Goal: Information Seeking & Learning: Learn about a topic

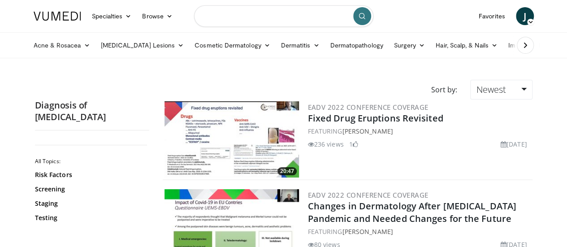
click at [258, 13] on input "Search topics, interventions" at bounding box center [283, 16] width 179 height 22
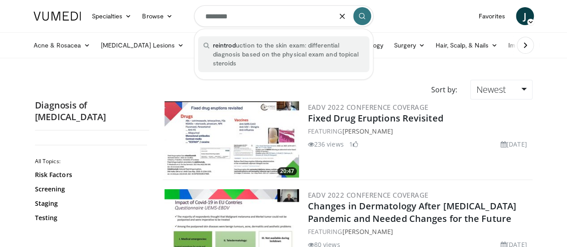
click at [241, 51] on span "reintrod uction to the skin exam: differential diagnosis based on the physical …" at bounding box center [288, 54] width 151 height 27
type input "**********"
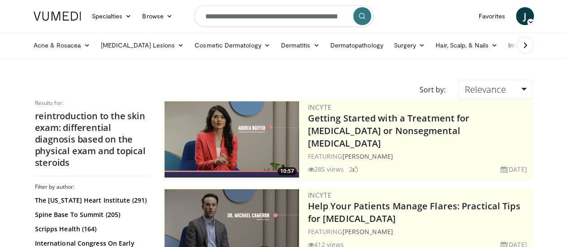
click at [534, 19] on icon at bounding box center [530, 22] width 6 height 6
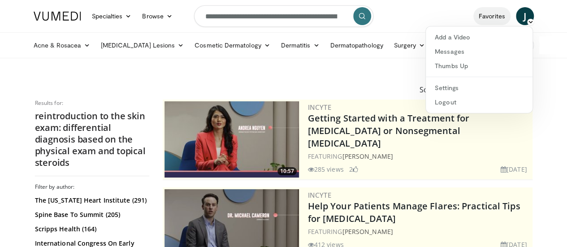
click at [511, 18] on link "Favorites" at bounding box center [491, 16] width 37 height 18
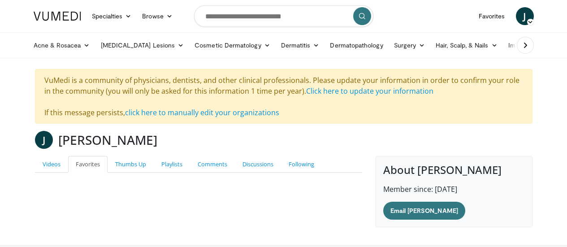
scroll to position [68, 0]
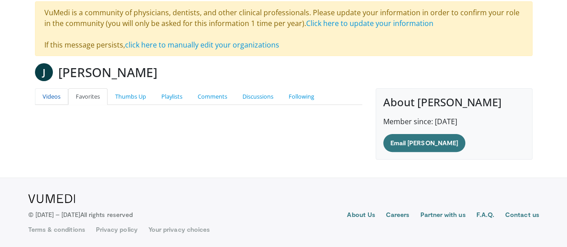
click at [35, 96] on link "Videos" at bounding box center [51, 96] width 33 height 17
click at [154, 92] on link "Playlists" at bounding box center [172, 96] width 36 height 17
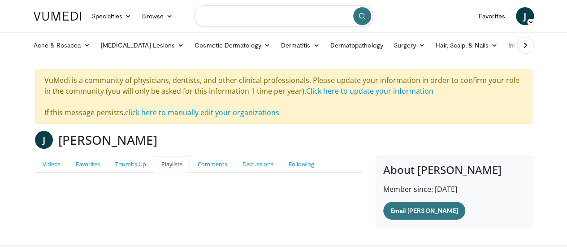
click at [227, 21] on input "Search topics, interventions" at bounding box center [283, 16] width 179 height 22
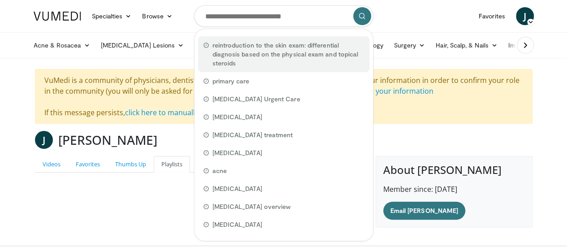
click at [229, 49] on span "reintroduction to the skin exam: differential diagnosis based on the physical e…" at bounding box center [289, 54] width 152 height 27
type input "**********"
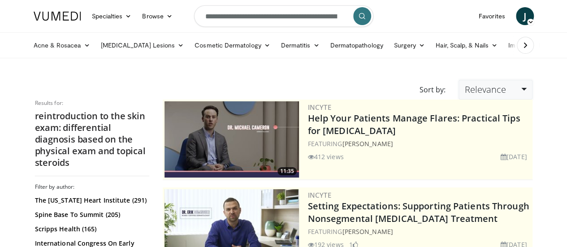
click at [532, 89] on link "Relevance" at bounding box center [496, 90] width 74 height 20
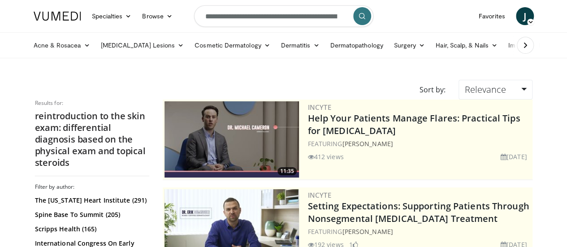
click at [45, 15] on img at bounding box center [58, 16] width 48 height 9
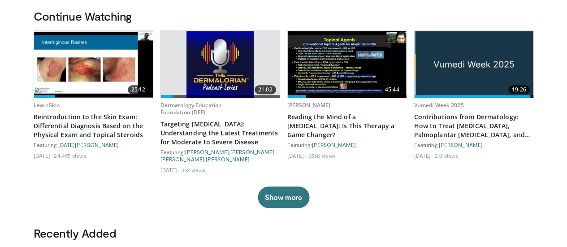
scroll to position [265, 0]
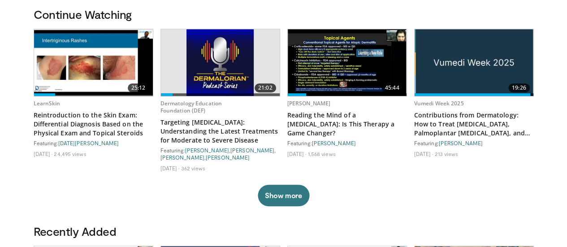
click at [73, 62] on img at bounding box center [93, 62] width 119 height 65
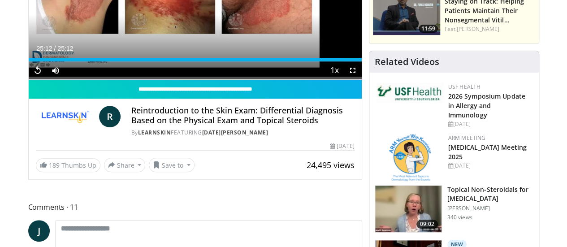
scroll to position [178, 0]
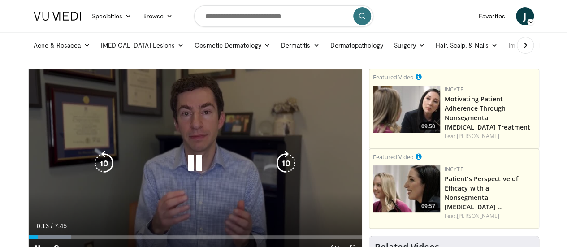
click at [187, 173] on icon "Video Player" at bounding box center [194, 163] width 25 height 25
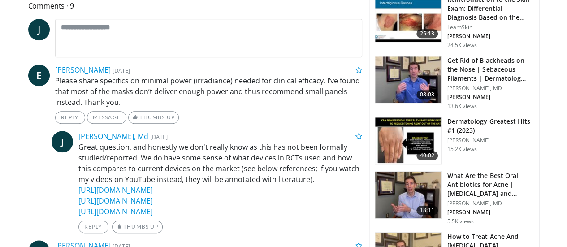
scroll to position [379, 0]
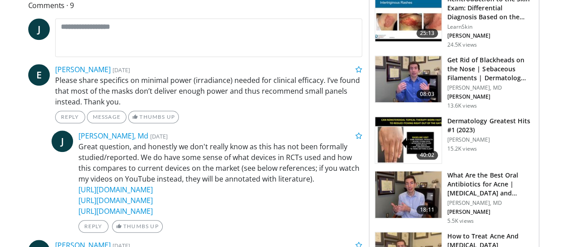
click at [170, 160] on p "Great question, and honestly we don't really know as this has not been formally…" at bounding box center [220, 178] width 284 height 75
click at [153, 162] on p "Great question, and honestly we don't really know as this has not been formally…" at bounding box center [220, 178] width 284 height 75
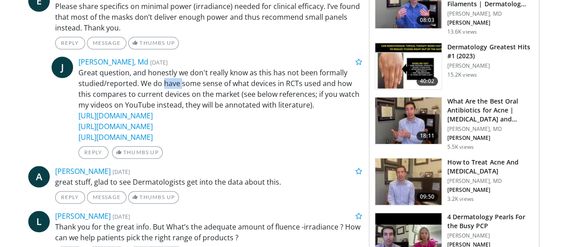
scroll to position [485, 0]
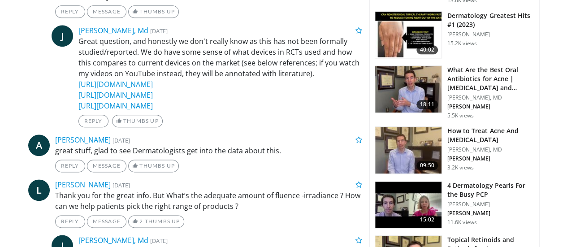
click at [188, 153] on p "great stuff, glad to see Dermatologists get into the data about this." at bounding box center [208, 150] width 307 height 11
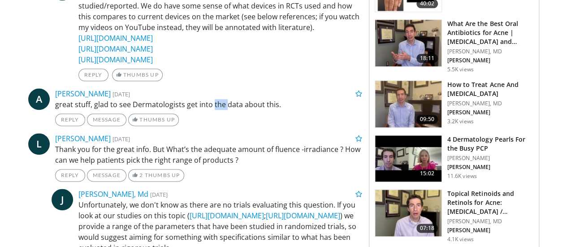
scroll to position [534, 0]
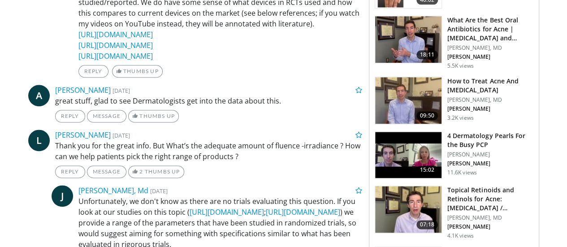
click at [188, 153] on p "Thank you for the great info. But What’s the adequate amount of fluence -irradi…" at bounding box center [208, 151] width 307 height 22
click at [164, 153] on p "Thank you for the great info. But What’s the adequate amount of fluence -irradi…" at bounding box center [208, 151] width 307 height 22
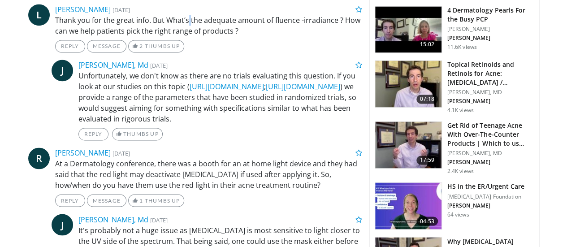
scroll to position [660, 0]
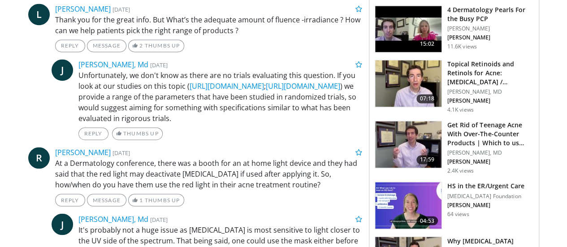
click at [114, 174] on p "At a Dermatology conference, there was a booth for an at home light device and …" at bounding box center [208, 174] width 307 height 32
click at [149, 176] on p "At a Dermatology conference, there was a booth for an at home light device and …" at bounding box center [208, 174] width 307 height 32
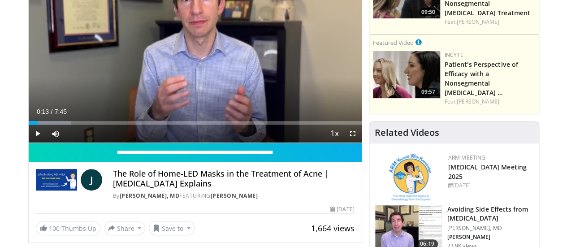
scroll to position [114, 0]
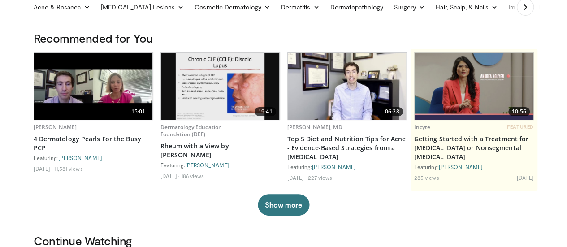
scroll to position [38, 0]
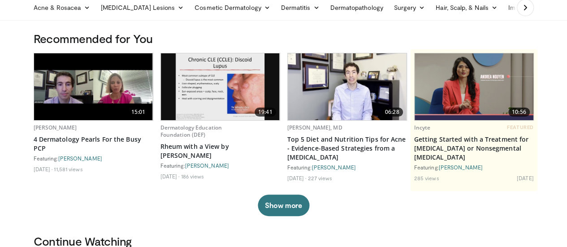
click at [52, 90] on img at bounding box center [93, 86] width 119 height 67
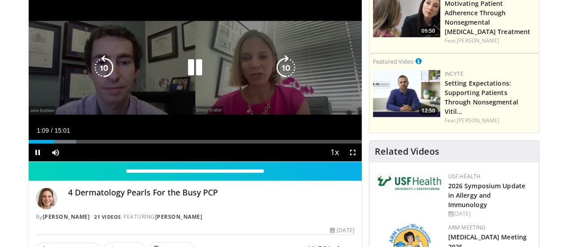
scroll to position [98, 0]
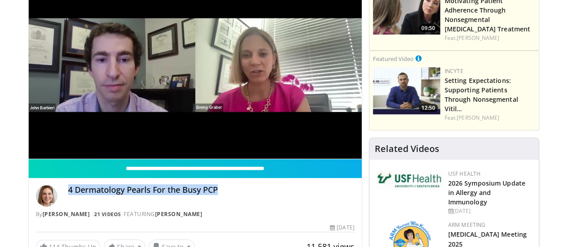
drag, startPoint x: 197, startPoint y: 207, endPoint x: 47, endPoint y: 208, distance: 150.6
click at [68, 195] on h4 "4 Dermatology Pearls For the Busy PCP" at bounding box center [211, 190] width 286 height 10
copy h4 "4 Dermatology Pearls For the Busy PCP"
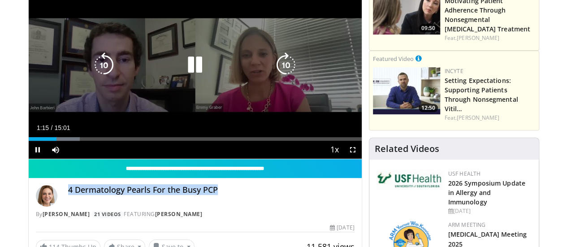
click at [182, 77] on icon "Video Player" at bounding box center [194, 64] width 25 height 25
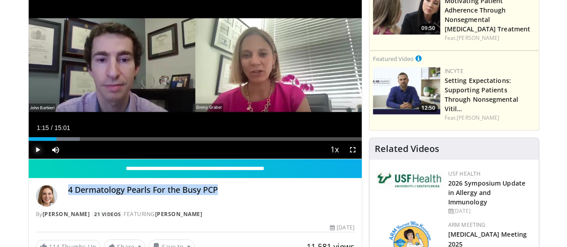
click at [29, 159] on span "Video Player" at bounding box center [38, 150] width 18 height 18
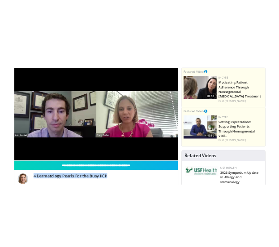
scroll to position [58, 0]
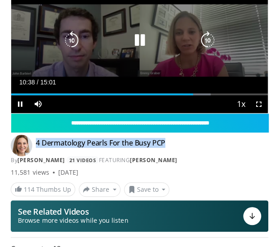
click at [141, 44] on icon "Video Player" at bounding box center [139, 40] width 18 height 18
click at [136, 41] on icon "Video Player" at bounding box center [139, 40] width 18 height 18
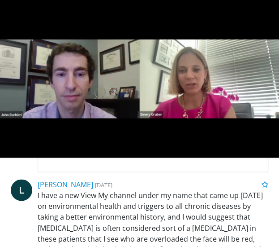
scroll to position [199, 0]
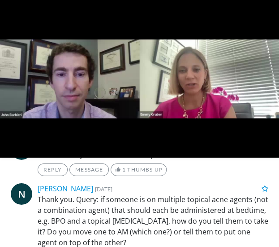
scroll to position [576, 0]
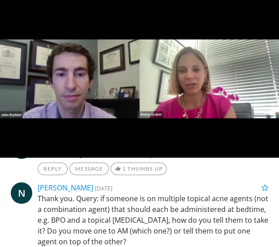
click at [181, 205] on p "Thank you. Query: if someone is on multiple topical acne agents (not a combinat…" at bounding box center [153, 220] width 231 height 54
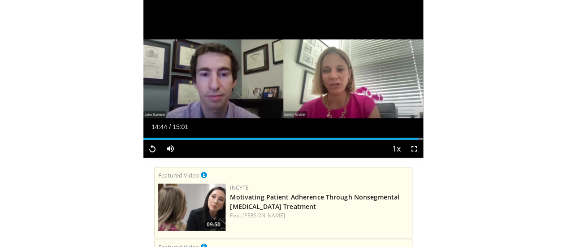
scroll to position [1116, 0]
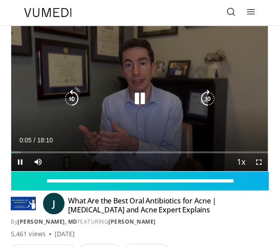
click at [135, 101] on icon "Video Player" at bounding box center [139, 99] width 18 height 18
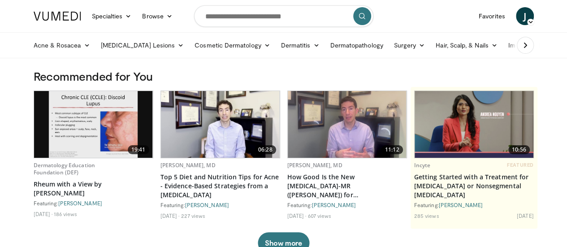
click at [530, 43] on icon at bounding box center [525, 45] width 9 height 9
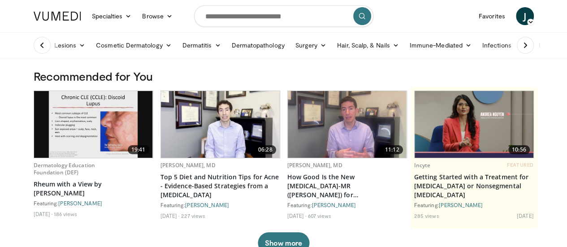
click at [530, 43] on icon at bounding box center [525, 45] width 9 height 9
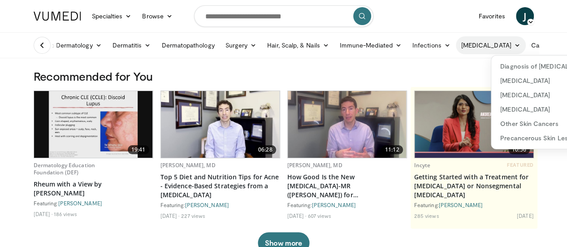
click at [514, 45] on icon at bounding box center [517, 45] width 6 height 6
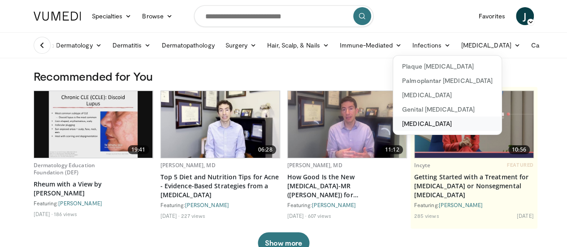
click at [393, 120] on link "[MEDICAL_DATA]" at bounding box center [447, 124] width 108 height 14
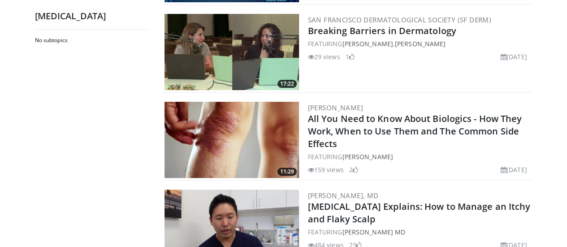
scroll to position [1762, 0]
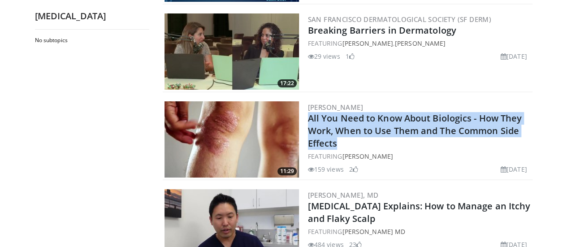
drag, startPoint x: 516, startPoint y: 126, endPoint x: 295, endPoint y: 112, distance: 221.9
click at [295, 112] on div "11:29 [PERSON_NAME] All You Need to Know About Biologics - How They Work, When …" at bounding box center [348, 140] width 370 height 81
copy link "All You Need to Know About Biologics - How They Work, When to Use Them and The …"
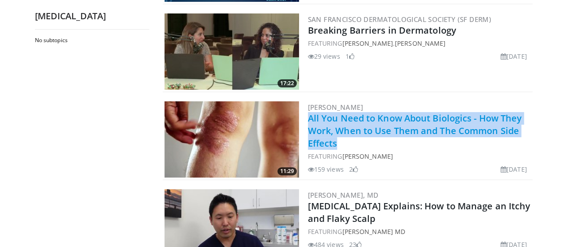
click at [365, 119] on link "All You Need to Know About Biologics - How They Work, When to Use Them and The …" at bounding box center [415, 130] width 214 height 37
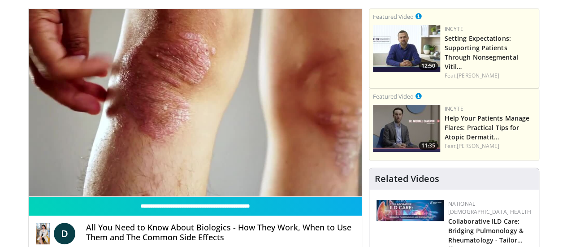
scroll to position [61, 0]
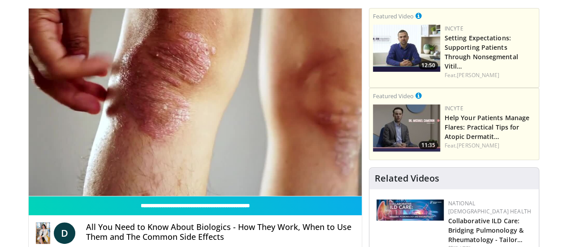
click at [189, 112] on div "10 seconds Tap to unmute" at bounding box center [195, 102] width 333 height 187
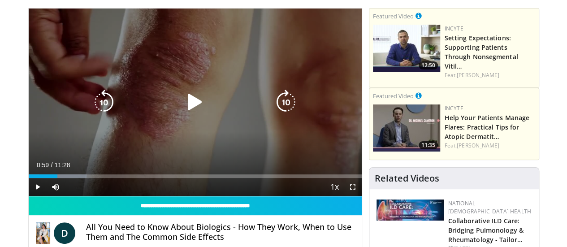
click at [184, 115] on icon "Video Player" at bounding box center [194, 102] width 25 height 25
click at [289, 106] on icon "Video Player" at bounding box center [285, 102] width 25 height 25
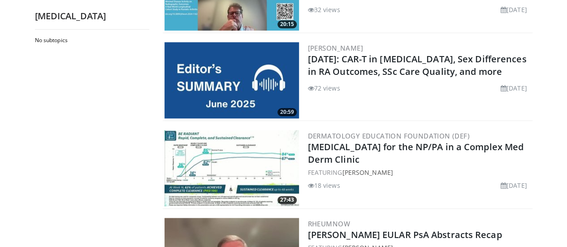
scroll to position [2148, 0]
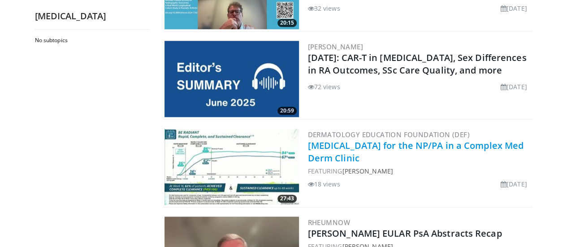
click at [388, 145] on link "Psoriatic Arthritis for the NP/PA in a Complex Med Derm Clinic" at bounding box center [416, 151] width 216 height 25
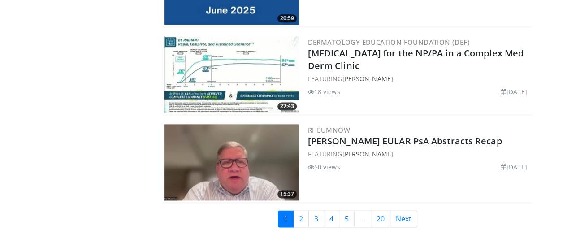
scroll to position [2242, 0]
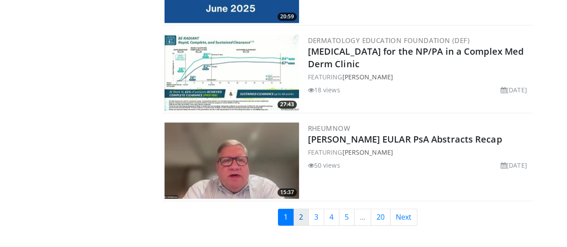
click at [305, 209] on link "2" at bounding box center [301, 216] width 16 height 17
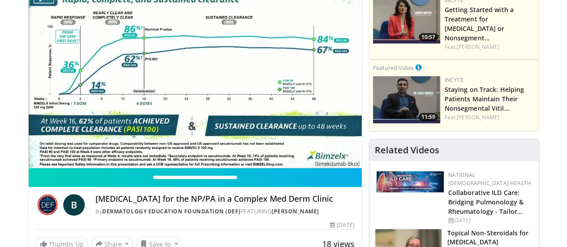
scroll to position [87, 0]
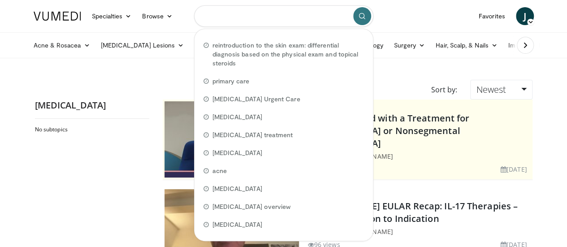
click at [289, 24] on input "Search topics, interventions" at bounding box center [283, 16] width 179 height 22
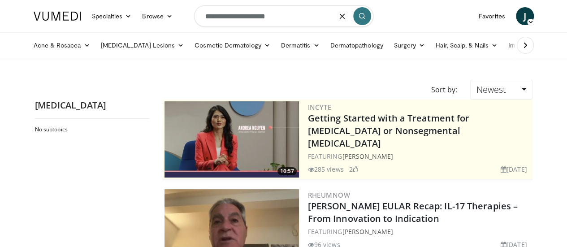
type input "**********"
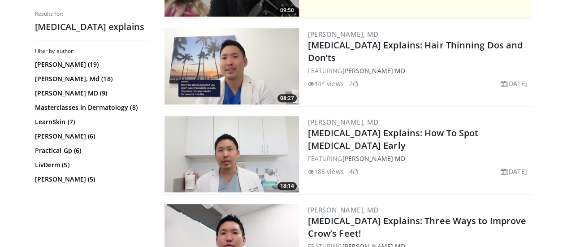
scroll to position [249, 0]
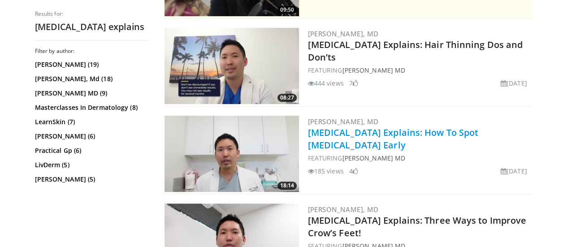
click at [369, 133] on link "[MEDICAL_DATA] Explains: How To Spot [MEDICAL_DATA] Early" at bounding box center [393, 138] width 171 height 25
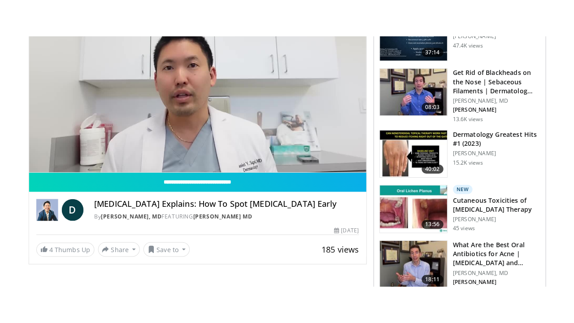
scroll to position [124, 0]
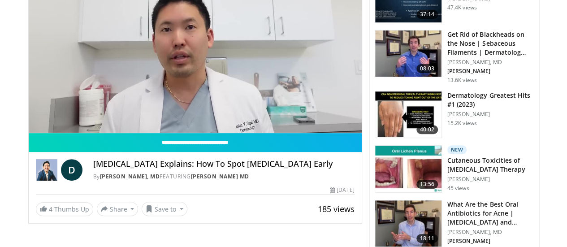
click at [158, 169] on h4 "[MEDICAL_DATA] Explains: How To Spot [MEDICAL_DATA] Early" at bounding box center [223, 164] width 261 height 10
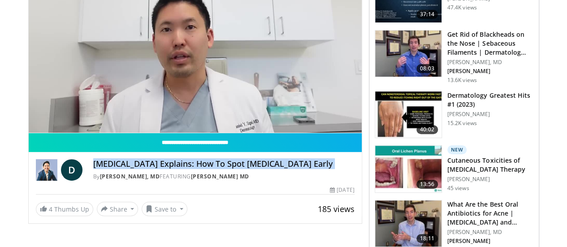
click at [158, 169] on h4 "[MEDICAL_DATA] Explains: How To Spot [MEDICAL_DATA] Early" at bounding box center [223, 164] width 261 height 10
copy div "[MEDICAL_DATA] Explains: How To Spot [MEDICAL_DATA] Early"
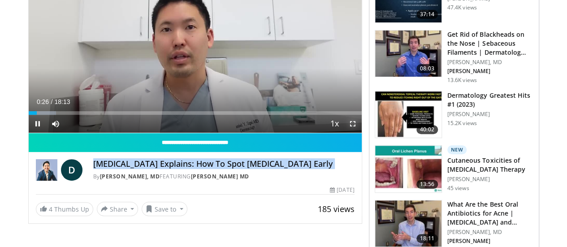
click at [357, 133] on span "Video Player" at bounding box center [353, 124] width 18 height 18
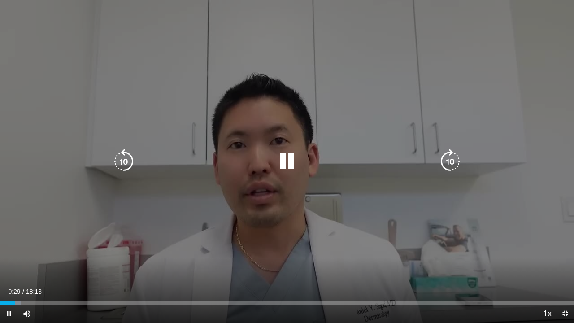
click at [350, 83] on div "10 seconds Tap to unmute" at bounding box center [287, 161] width 574 height 322
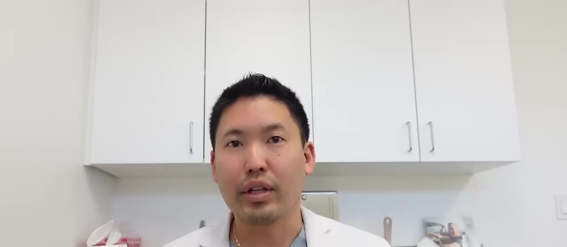
scroll to position [64, 0]
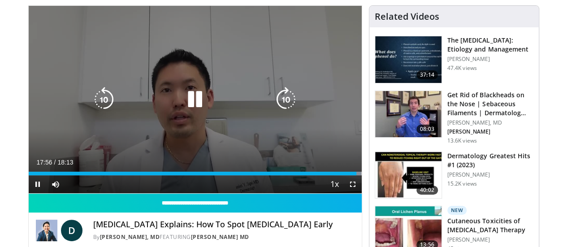
click at [188, 111] on icon "Video Player" at bounding box center [194, 99] width 25 height 25
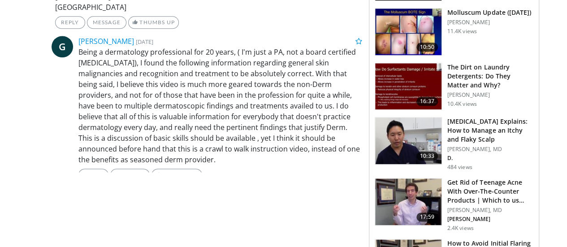
scroll to position [486, 0]
click at [135, 133] on p "Being a dermatology professional for 20 years, ( I'm just a PA, not a board cer…" at bounding box center [220, 106] width 284 height 118
click at [135, 144] on p "Being a dermatology professional for 20 years, ( I'm just a PA, not a board cer…" at bounding box center [220, 106] width 284 height 118
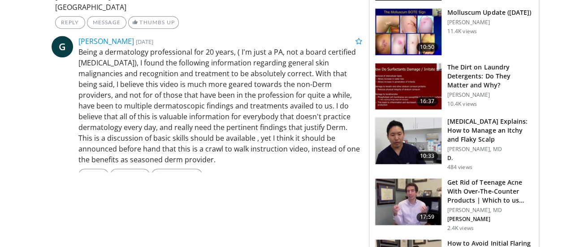
click at [154, 122] on p "Being a dermatology professional for 20 years, ( I'm just a PA, not a board cer…" at bounding box center [220, 106] width 284 height 118
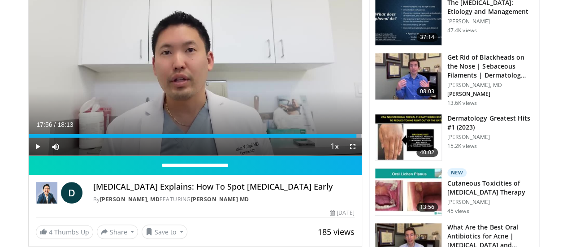
scroll to position [99, 0]
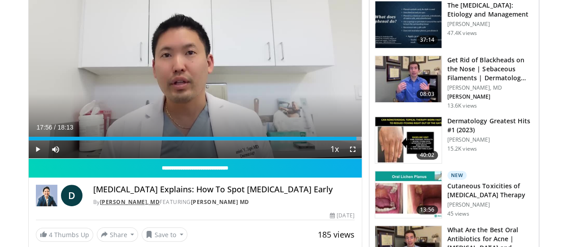
click at [100, 206] on link "[PERSON_NAME], MD" at bounding box center [130, 202] width 60 height 8
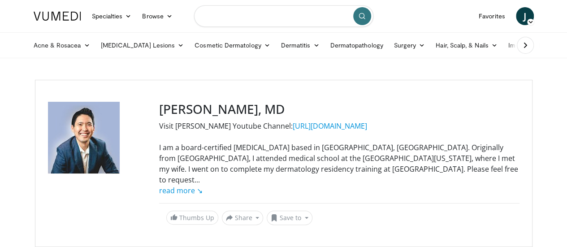
click at [260, 10] on input "Search topics, interventions" at bounding box center [283, 16] width 179 height 22
type input "**********"
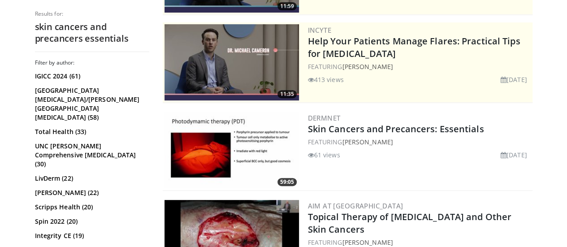
scroll to position [166, 0]
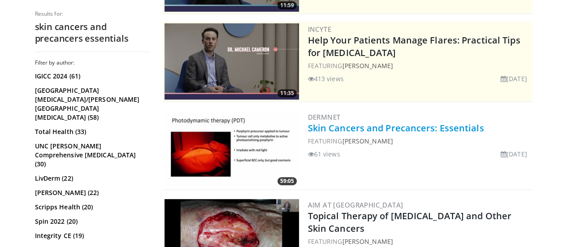
click at [380, 128] on link "Skin Cancers and Precancers: Essentials" at bounding box center [396, 128] width 176 height 12
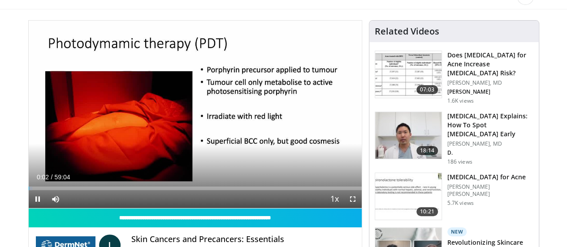
scroll to position [49, 0]
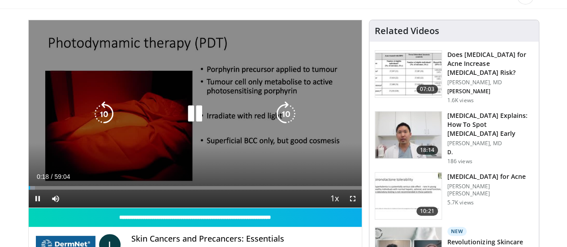
click at [187, 124] on icon "Video Player" at bounding box center [194, 113] width 25 height 25
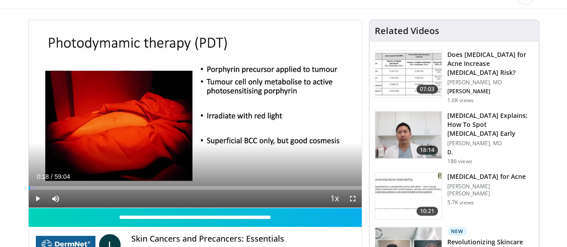
click at [503, 112] on h3 "[MEDICAL_DATA] Explains: How To Spot [MEDICAL_DATA] Early" at bounding box center [490, 124] width 86 height 27
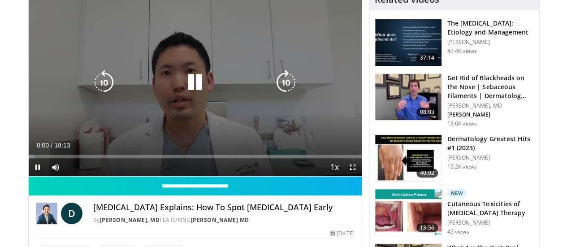
scroll to position [81, 0]
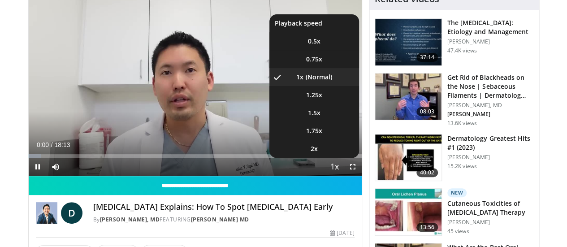
click at [340, 176] on span "Video Player" at bounding box center [335, 167] width 13 height 18
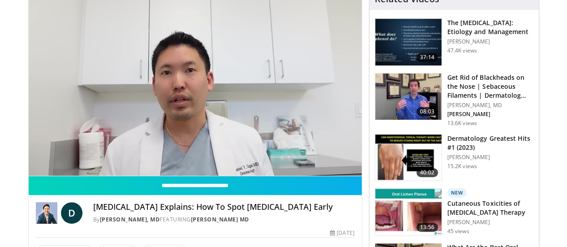
click at [340, 176] on video-js "**********" at bounding box center [195, 82] width 333 height 188
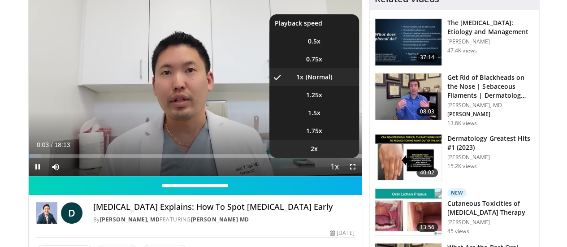
click at [321, 158] on li "2x" at bounding box center [314, 149] width 90 height 18
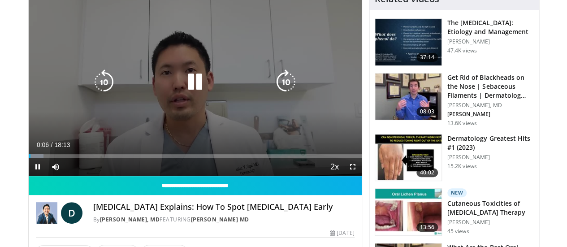
click at [286, 88] on icon "Video Player" at bounding box center [285, 81] width 25 height 25
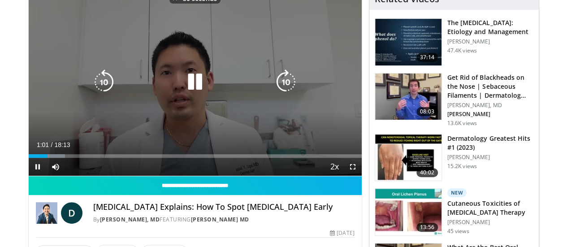
click at [286, 88] on icon "Video Player" at bounding box center [285, 81] width 25 height 25
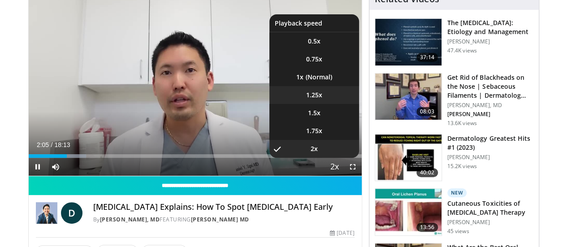
click at [322, 100] on span "1.25x" at bounding box center [314, 95] width 16 height 9
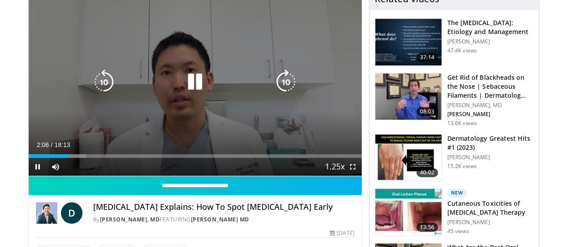
click at [289, 91] on icon "Video Player" at bounding box center [285, 81] width 25 height 25
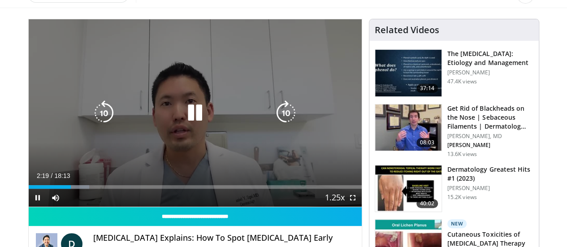
scroll to position [51, 0]
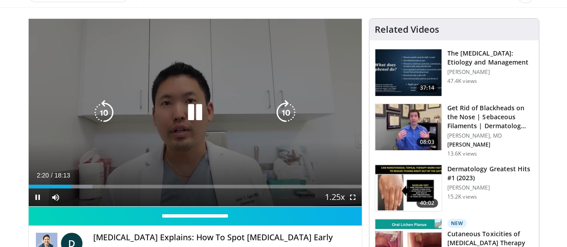
click at [286, 120] on icon "Video Player" at bounding box center [285, 112] width 25 height 25
click at [291, 121] on icon "Video Player" at bounding box center [285, 112] width 25 height 25
click at [91, 119] on icon "Video Player" at bounding box center [103, 112] width 25 height 25
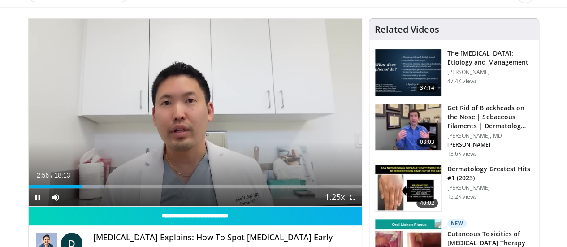
click at [288, 120] on div "10 seconds Tap to unmute" at bounding box center [195, 112] width 333 height 187
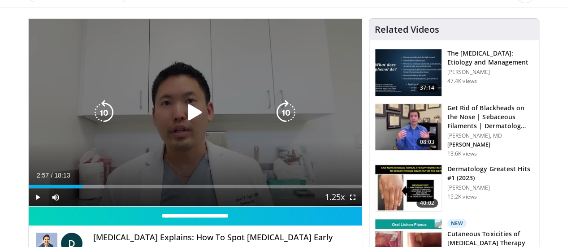
click at [289, 121] on icon "Video Player" at bounding box center [285, 112] width 25 height 25
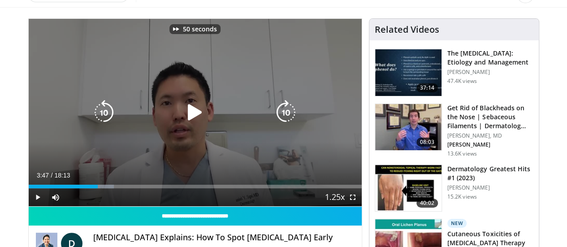
click at [289, 121] on icon "Video Player" at bounding box center [285, 112] width 25 height 25
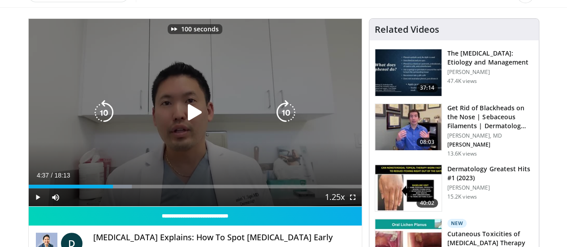
click at [289, 121] on icon "Video Player" at bounding box center [285, 112] width 25 height 25
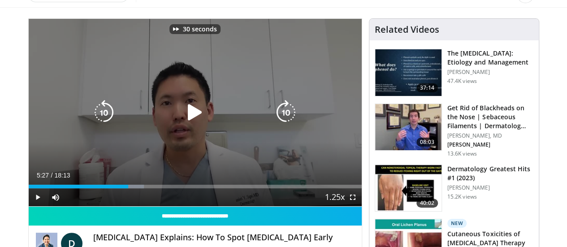
click at [289, 121] on icon "Video Player" at bounding box center [285, 112] width 25 height 25
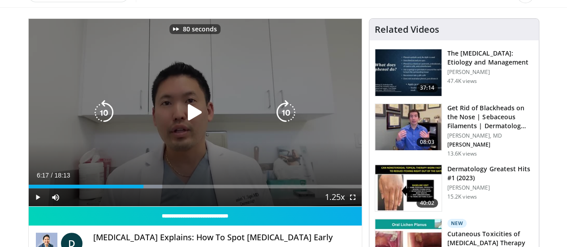
click at [289, 121] on icon "Video Player" at bounding box center [285, 112] width 25 height 25
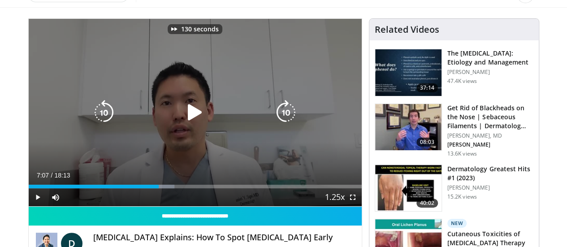
click at [289, 121] on icon "Video Player" at bounding box center [285, 112] width 25 height 25
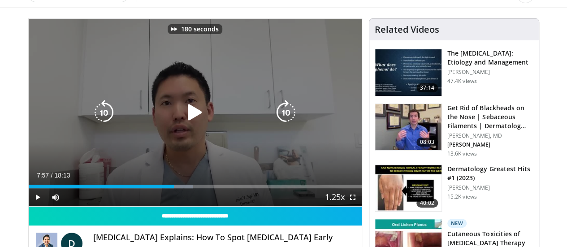
click at [289, 121] on icon "Video Player" at bounding box center [285, 112] width 25 height 25
click at [187, 124] on icon "Video Player" at bounding box center [194, 112] width 25 height 25
click at [91, 119] on icon "Video Player" at bounding box center [103, 112] width 25 height 25
click at [187, 121] on icon "Video Player" at bounding box center [194, 112] width 25 height 25
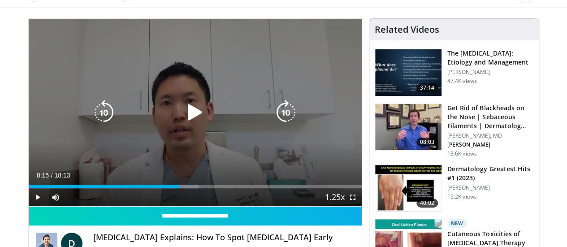
click at [95, 122] on icon "Video Player" at bounding box center [103, 112] width 25 height 25
click at [195, 121] on icon "Video Player" at bounding box center [194, 112] width 25 height 25
click at [190, 117] on icon "Video Player" at bounding box center [194, 112] width 25 height 25
click at [182, 114] on icon "Video Player" at bounding box center [194, 112] width 25 height 25
click at [187, 113] on icon "Video Player" at bounding box center [194, 112] width 25 height 25
